Goal: Navigation & Orientation: Understand site structure

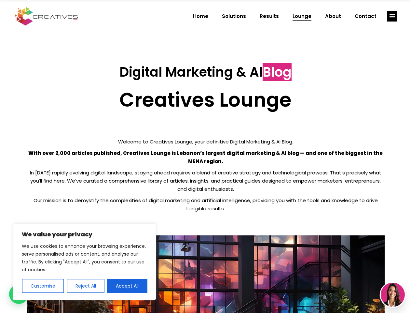
click at [206, 156] on p "With over 2,000 articles published, Creatives Lounge is Lebanon’s largest digit…" at bounding box center [206, 157] width 358 height 16
click at [43, 286] on button "Customise" at bounding box center [43, 285] width 42 height 14
click at [0, 0] on div at bounding box center [0, 0] width 0 height 0
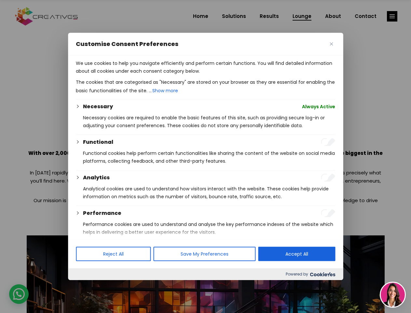
click at [127, 75] on p "We use cookies to help you navigate efficiently and perform certain functions. …" at bounding box center [206, 67] width 260 height 16
click at [392, 16] on div at bounding box center [205, 156] width 411 height 313
click at [393, 294] on img at bounding box center [393, 294] width 24 height 24
